Goal: Task Accomplishment & Management: Complete application form

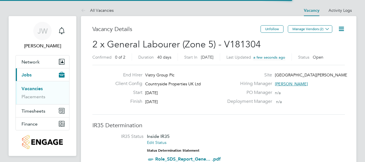
scroll to position [17, 40]
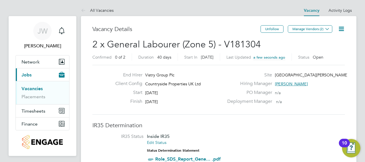
click at [342, 31] on icon at bounding box center [341, 28] width 7 height 7
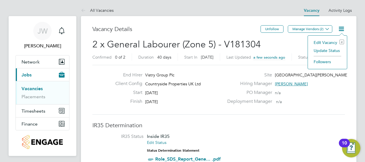
click at [332, 42] on li "Edit Vacancy e" at bounding box center [327, 42] width 33 height 8
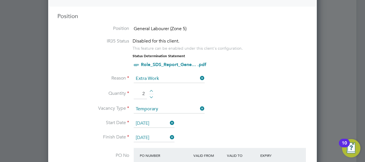
scroll to position [247, 0]
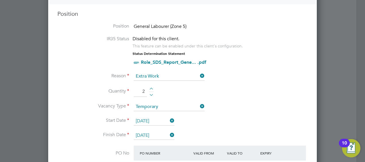
click at [150, 88] on div at bounding box center [151, 90] width 5 height 4
click at [150, 93] on div at bounding box center [151, 94] width 5 height 4
type input "1"
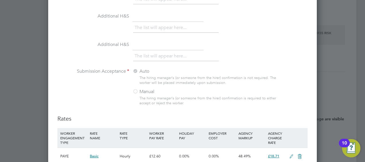
scroll to position [630, 0]
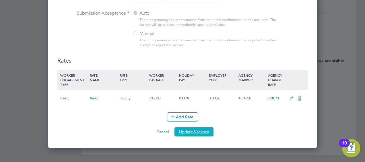
click at [207, 128] on button "Update Vacancy" at bounding box center [194, 131] width 39 height 9
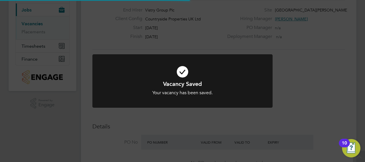
scroll to position [0, 0]
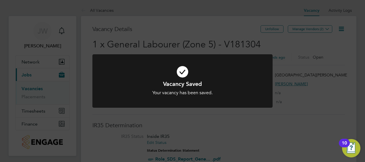
click at [288, 66] on div "Vacancy Saved Your vacancy has been saved. Cancel Okay" at bounding box center [182, 81] width 365 height 162
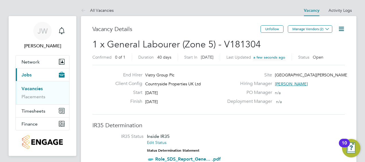
click at [40, 88] on link "Vacancies" at bounding box center [32, 88] width 21 height 5
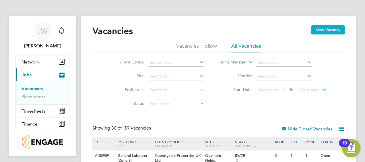
click at [325, 33] on button "New Vacancy" at bounding box center [328, 29] width 34 height 9
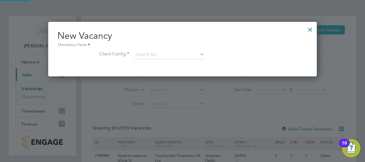
scroll to position [54, 269]
click at [176, 54] on input at bounding box center [169, 55] width 71 height 9
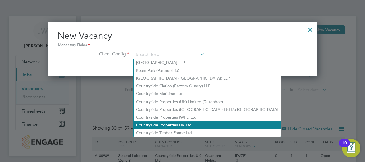
click at [175, 124] on li "Countryside Properties UK Ltd" at bounding box center [207, 125] width 147 height 8
type input "Countryside Properties UK Ltd"
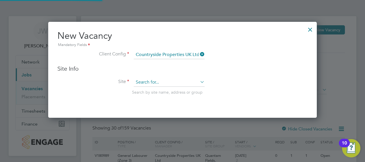
click at [157, 81] on input at bounding box center [169, 82] width 71 height 9
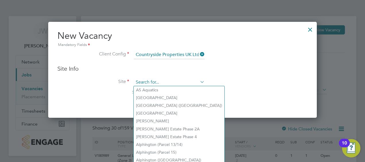
click at [156, 80] on input at bounding box center [169, 82] width 71 height 9
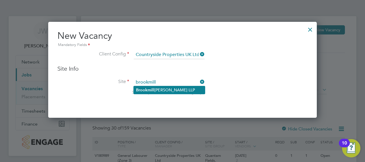
click at [156, 89] on li "[GEOGRAPHIC_DATA][PERSON_NAME] LLP" at bounding box center [169, 90] width 71 height 8
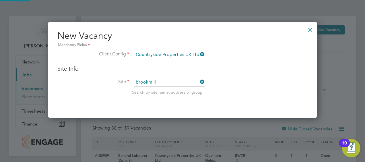
type input "[GEOGRAPHIC_DATA][PERSON_NAME] LLP"
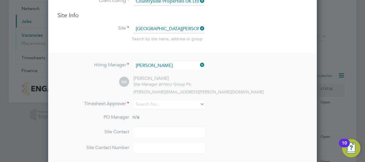
scroll to position [0, 0]
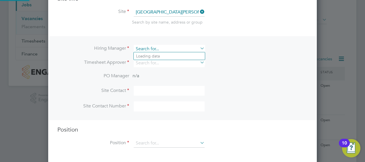
click at [180, 47] on input at bounding box center [169, 49] width 71 height 8
click at [173, 56] on li "[PERSON_NAME]" at bounding box center [169, 56] width 71 height 8
type input "[PERSON_NAME]"
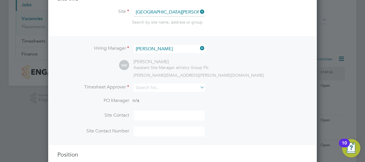
click at [243, 70] on div "MK [PERSON_NAME] Assistant Site Manager at Vistry Group Plc [EMAIL_ADDRESS][DOM…" at bounding box center [213, 68] width 189 height 19
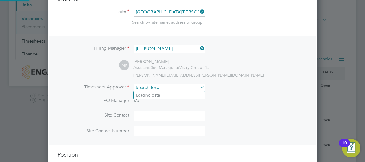
click at [184, 89] on input at bounding box center [169, 88] width 71 height 8
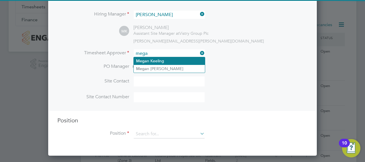
click at [170, 60] on li "Mega n Keeling" at bounding box center [169, 61] width 71 height 8
type input "[PERSON_NAME]"
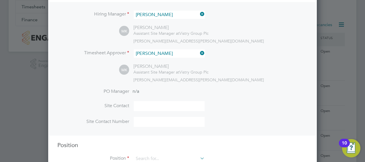
click at [247, 54] on li "Timesheet Approver [PERSON_NAME]" at bounding box center [182, 56] width 250 height 14
click at [158, 105] on input at bounding box center [169, 106] width 71 height 10
type input "[PERSON_NAME]"
type input "07923 259274"
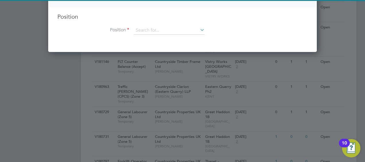
scroll to position [232, 0]
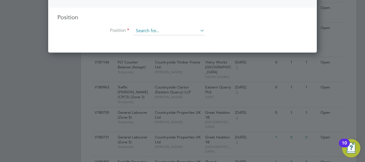
click at [167, 28] on input at bounding box center [169, 31] width 71 height 9
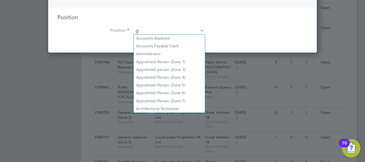
scroll to position [821, 269]
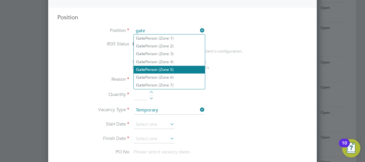
click at [172, 68] on li "Gate Person (Zone 5)" at bounding box center [169, 70] width 71 height 8
type input "Gate Person (Zone 5)"
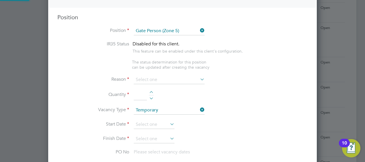
type textarea "- Welcoming visitors and signing visitors in and out of site - Checking CSCS ca…"
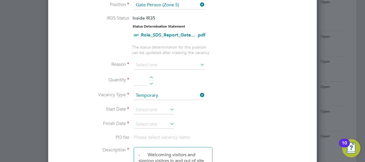
scroll to position [258, 0]
click at [150, 77] on div at bounding box center [151, 79] width 5 height 4
type input "2"
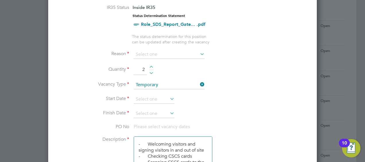
click at [166, 91] on li "Vacancy Type Temporary" at bounding box center [182, 88] width 250 height 14
click at [161, 96] on input at bounding box center [154, 99] width 41 height 9
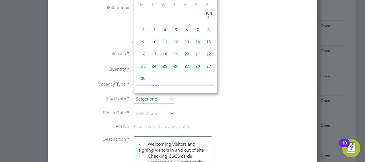
scroll to position [209, 0]
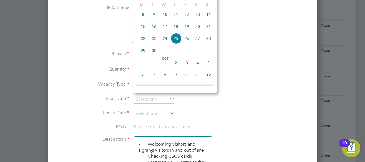
click at [139, 38] on span "22" at bounding box center [143, 38] width 11 height 11
type input "[DATE]"
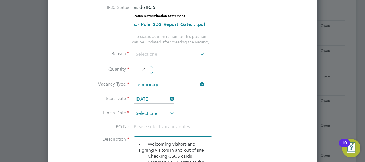
click at [157, 110] on input at bounding box center [154, 113] width 41 height 9
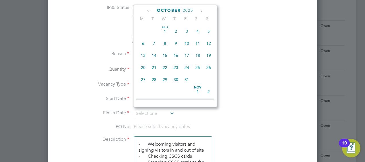
scroll to position [255, 0]
click at [184, 84] on span "31" at bounding box center [186, 79] width 11 height 11
type input "[DATE]"
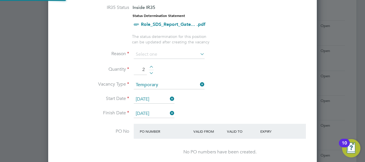
click at [224, 92] on li "Vacancy Type Temporary" at bounding box center [182, 88] width 250 height 14
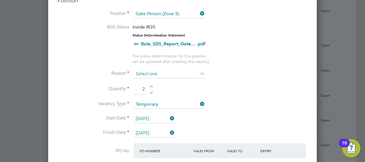
click at [176, 71] on input at bounding box center [169, 74] width 71 height 9
click at [141, 94] on li "Extra Work" at bounding box center [169, 95] width 71 height 7
type input "Extra Work"
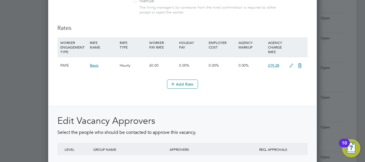
scroll to position [731, 0]
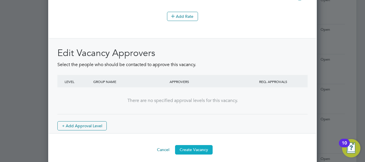
click at [207, 145] on button "Create Vacancy" at bounding box center [194, 149] width 38 height 9
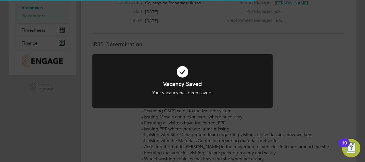
scroll to position [3, 3]
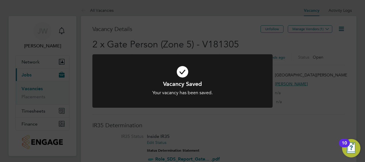
click at [268, 62] on div at bounding box center [182, 81] width 180 height 54
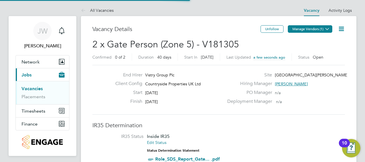
click at [302, 28] on button "Manage Vendors (1)" at bounding box center [310, 28] width 44 height 7
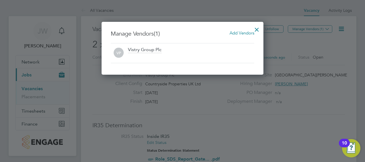
click at [233, 34] on span "Add Vendors" at bounding box center [242, 32] width 25 height 5
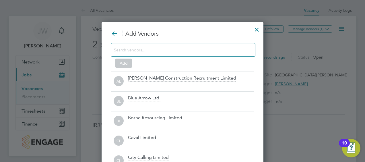
click at [158, 47] on input at bounding box center [178, 49] width 129 height 7
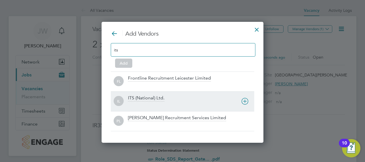
type input "its"
click at [148, 93] on div "IL ITS (National) Ltd." at bounding box center [183, 101] width 144 height 20
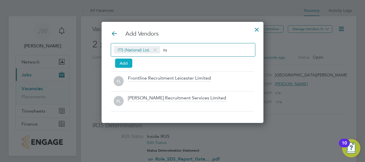
click at [130, 63] on button "Add" at bounding box center [123, 63] width 17 height 9
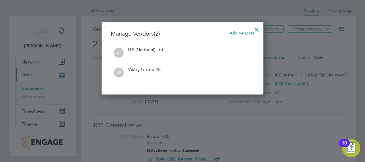
click at [308, 45] on div at bounding box center [182, 81] width 365 height 162
click at [256, 25] on div at bounding box center [257, 28] width 10 height 10
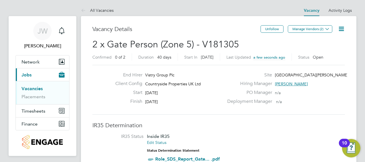
click at [296, 51] on h2 "2 x Gate Person (Zone 5) - V181305 Confirmed 0 of 2 Duration 40 days Start [DAT…" at bounding box center [218, 50] width 253 height 24
click at [26, 88] on link "Vacancies" at bounding box center [32, 88] width 21 height 5
